Goal: Register for event/course

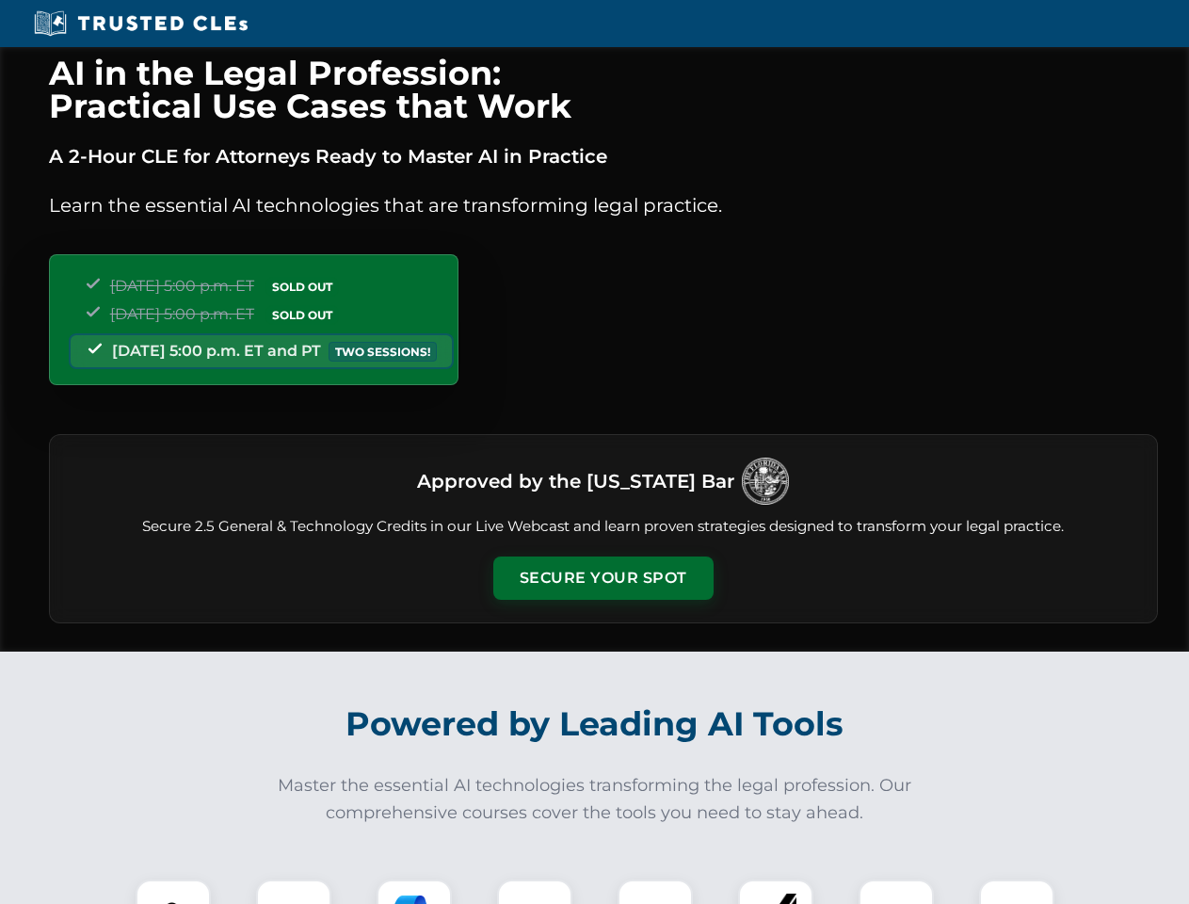
click at [603, 578] on button "Secure Your Spot" at bounding box center [603, 577] width 220 height 43
click at [173, 892] on img at bounding box center [173, 917] width 55 height 55
click at [294, 892] on div at bounding box center [293, 916] width 75 height 75
click at [414, 892] on div at bounding box center [414, 916] width 75 height 75
click at [535, 892] on img at bounding box center [534, 917] width 53 height 53
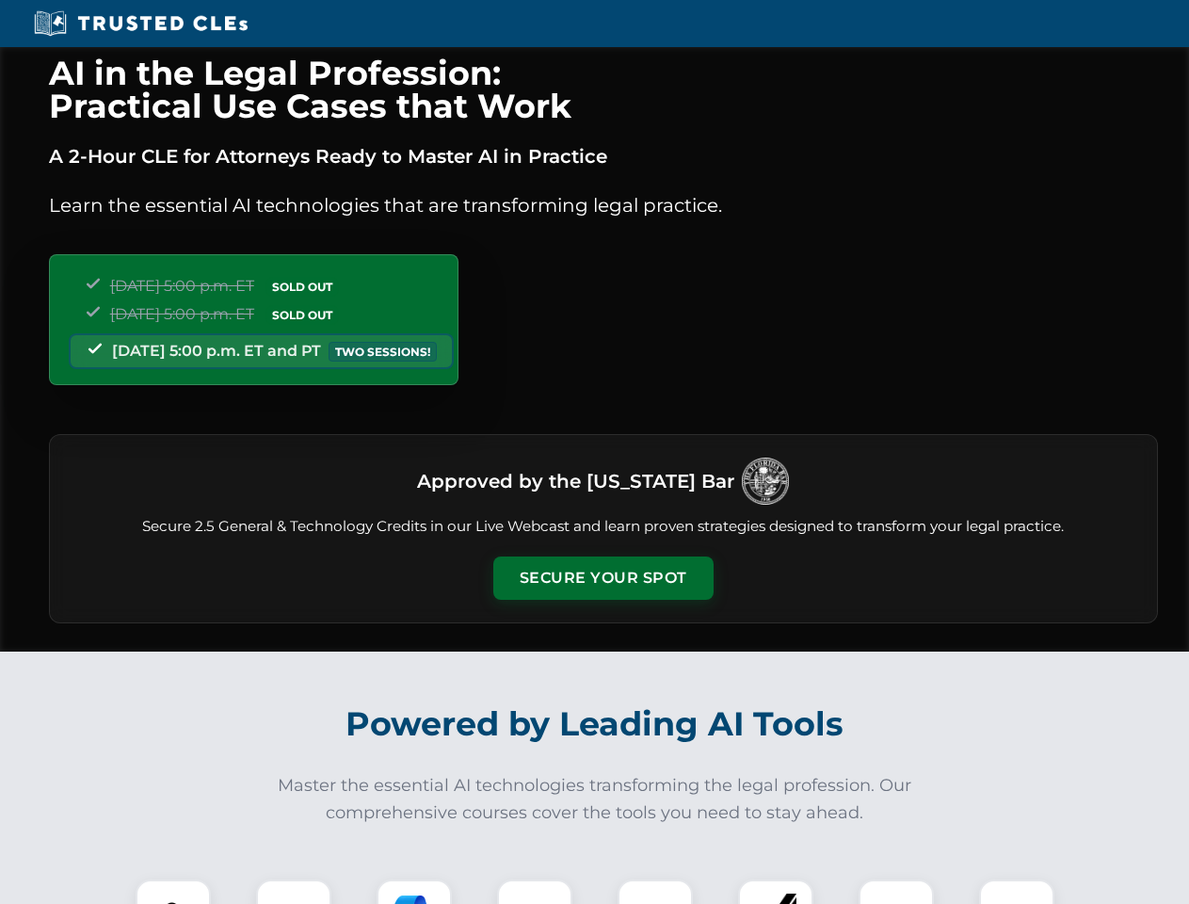
click at [655, 892] on div at bounding box center [655, 916] width 75 height 75
click at [776, 892] on div at bounding box center [775, 916] width 75 height 75
